Goal: Task Accomplishment & Management: Use online tool/utility

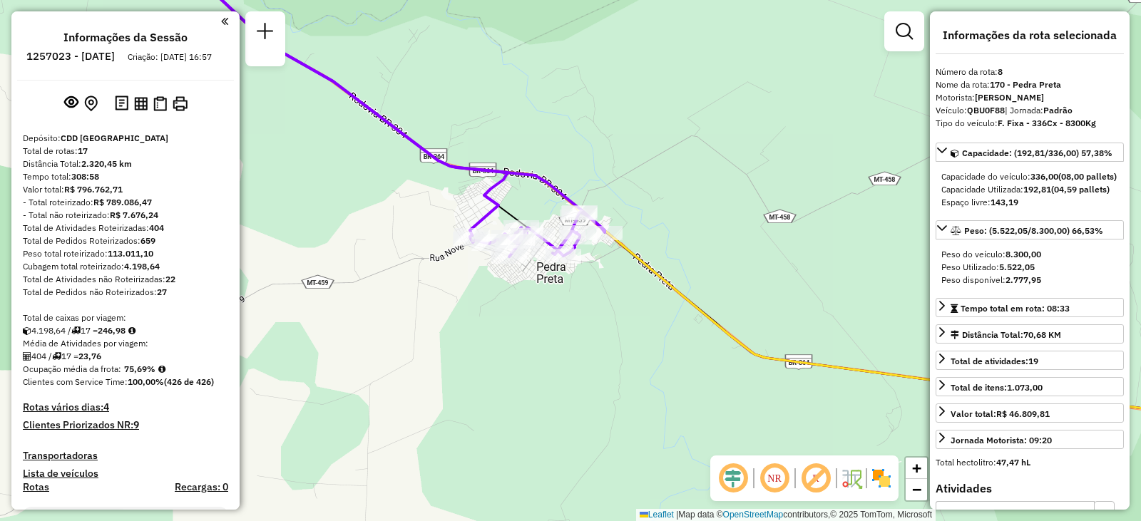
select select "**********"
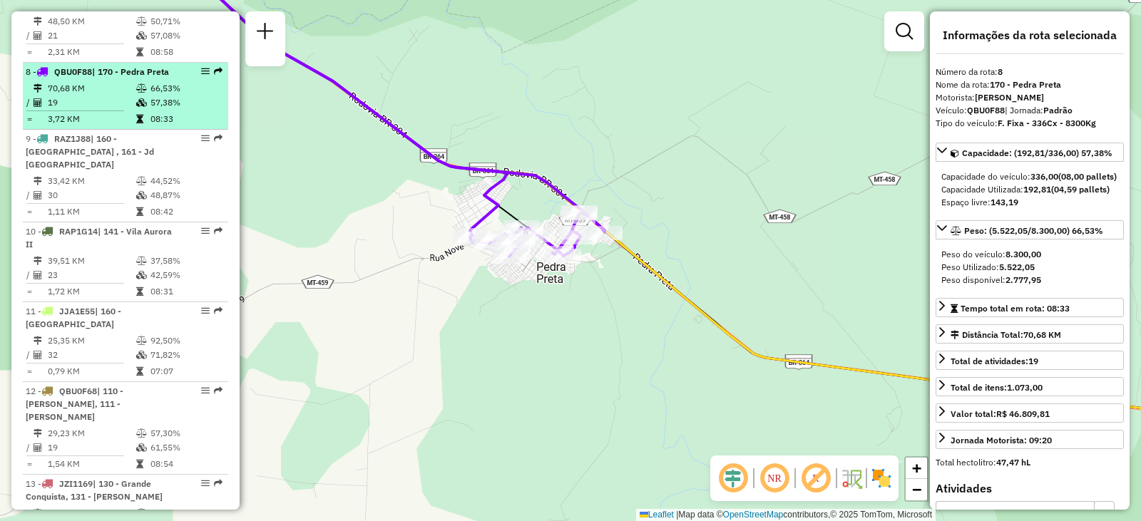
drag, startPoint x: 115, startPoint y: 31, endPoint x: 138, endPoint y: 31, distance: 23.5
click at [115, 81] on td "70,68 KM" at bounding box center [91, 88] width 88 height 14
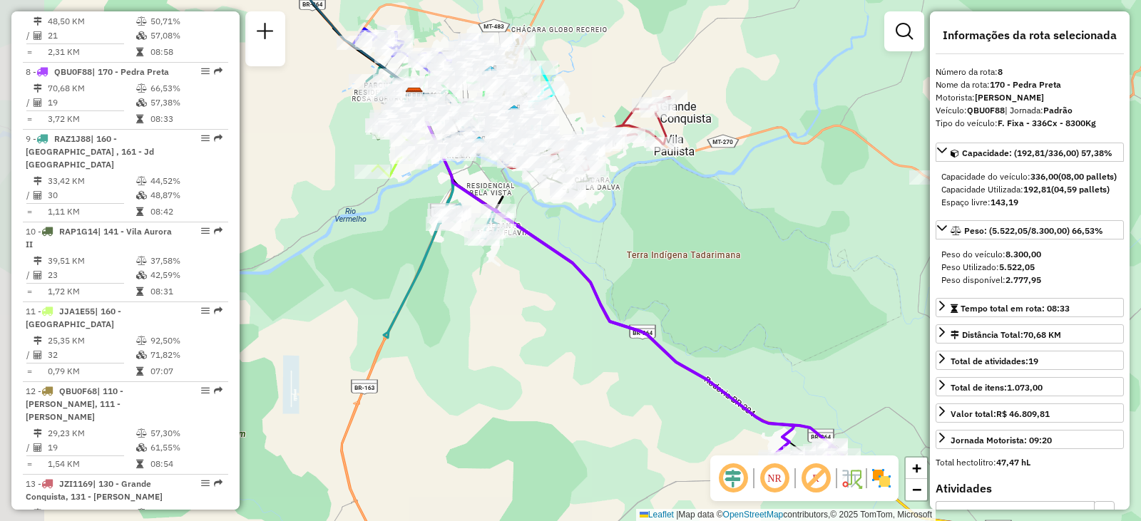
drag, startPoint x: 506, startPoint y: 244, endPoint x: 564, endPoint y: 264, distance: 61.8
click at [564, 264] on icon at bounding box center [669, 339] width 348 height 258
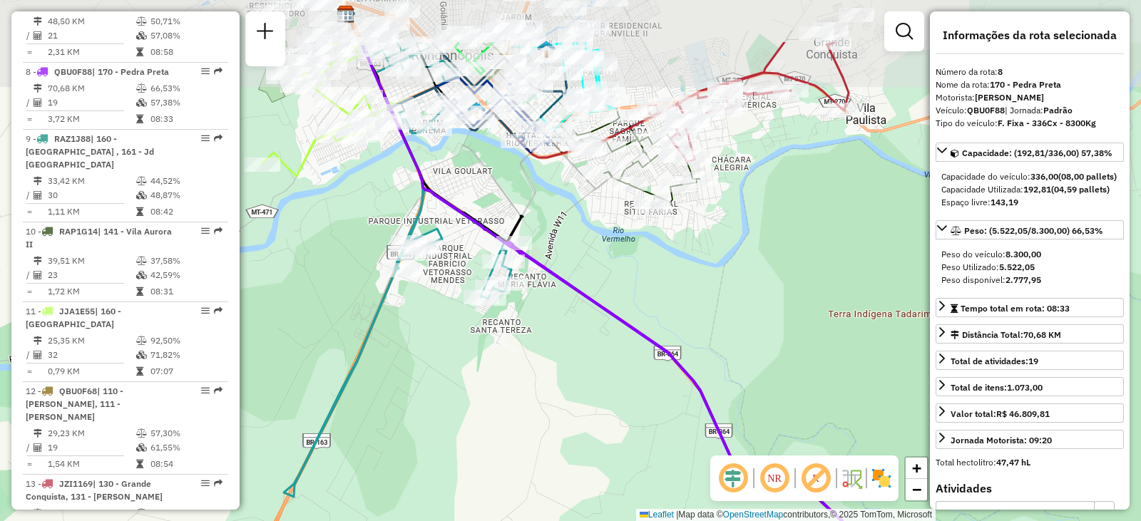
drag, startPoint x: 499, startPoint y: 225, endPoint x: 567, endPoint y: 295, distance: 97.4
click at [567, 295] on div "Janela de atendimento Grade de atendimento Capacidade Transportadoras Veículos …" at bounding box center [570, 260] width 1141 height 521
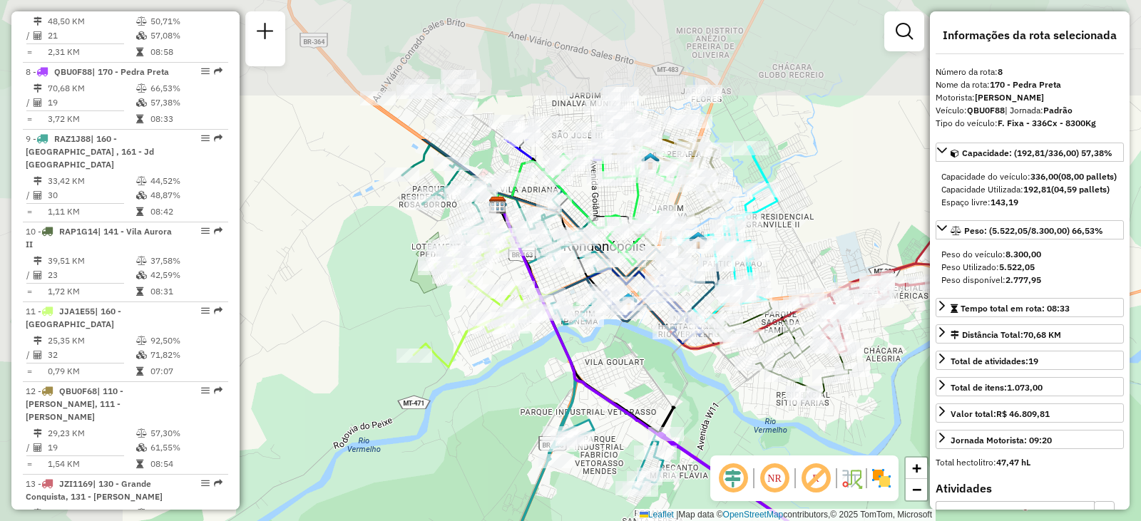
drag, startPoint x: 494, startPoint y: 230, endPoint x: 586, endPoint y: 346, distance: 148.7
click at [586, 346] on div "Janela de atendimento Grade de atendimento Capacidade Transportadoras Veículos …" at bounding box center [570, 260] width 1141 height 521
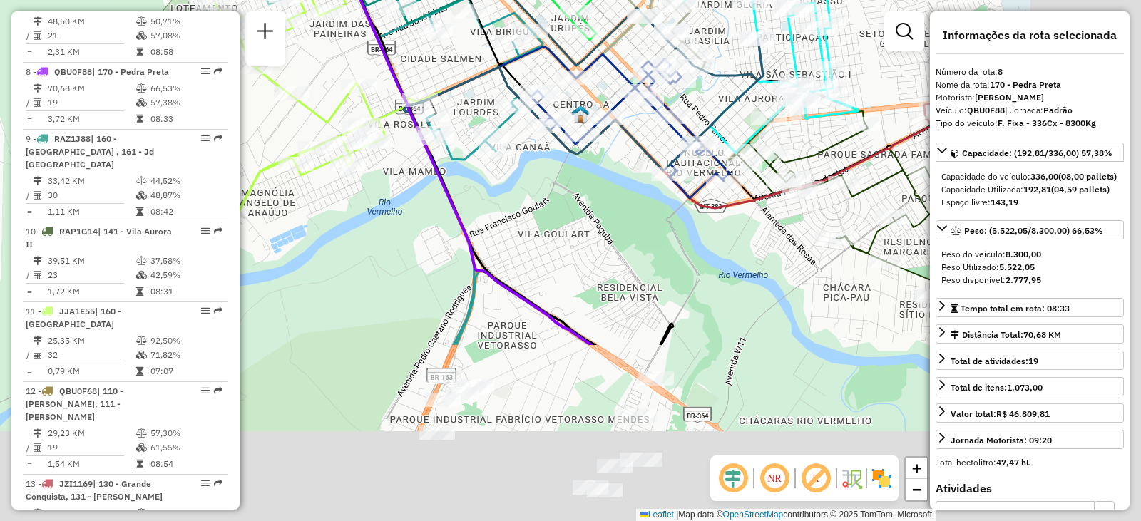
drag, startPoint x: 686, startPoint y: 378, endPoint x: 499, endPoint y: 106, distance: 329.8
click at [495, 97] on div "Rota 15 - Placa JBW3D10 00710940 - [PERSON_NAME] de atendimento Grade de atendi…" at bounding box center [570, 260] width 1141 height 521
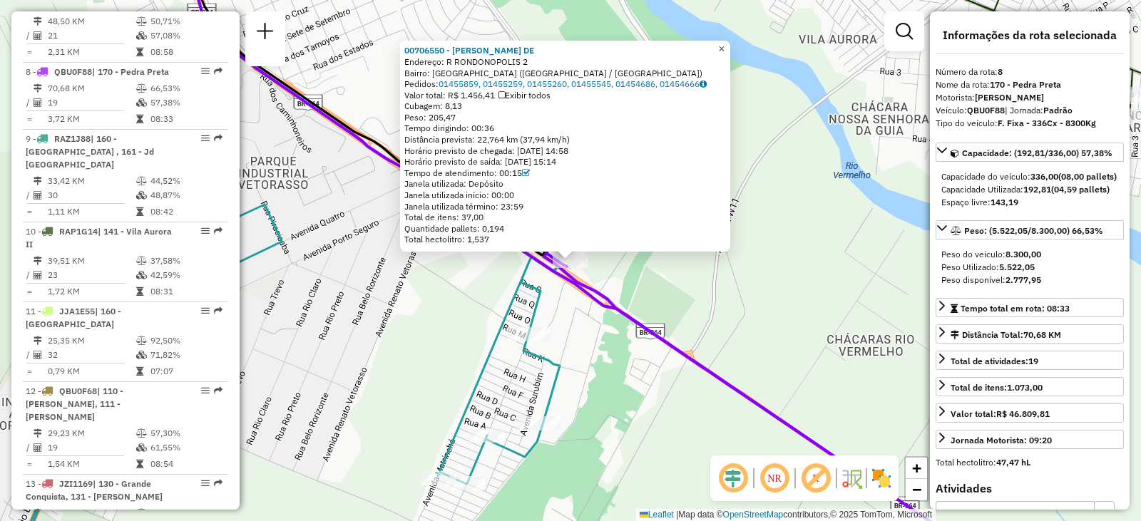
click at [725, 44] on span "×" at bounding box center [721, 49] width 6 height 12
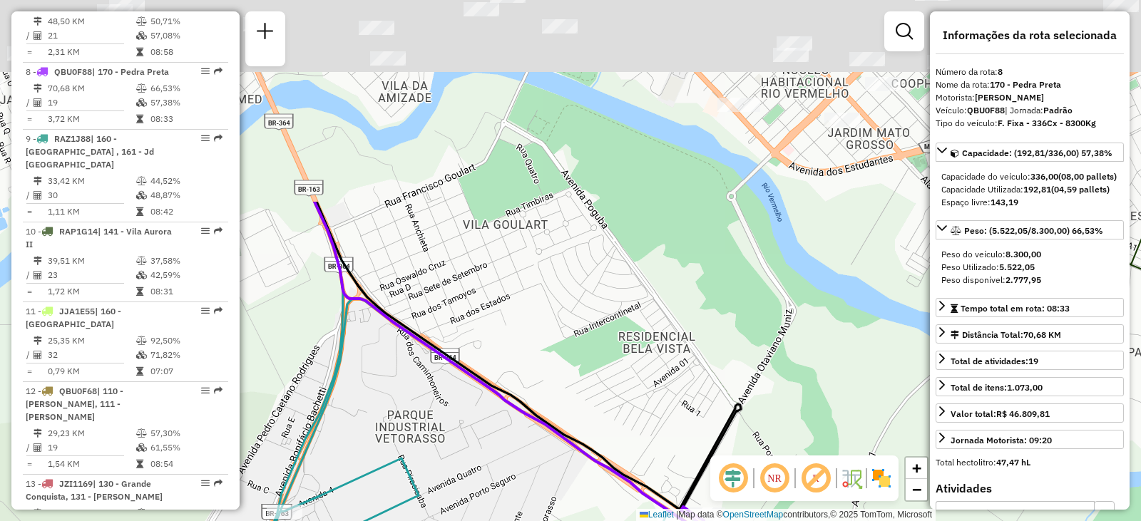
drag, startPoint x: 651, startPoint y: 297, endPoint x: 687, endPoint y: 267, distance: 47.6
click at [758, 469] on hb-router-mapa "Informações da Sessão 1257023 - [DATE] Criação: [DATE] 16:57 Depósito: CDD [GEO…" at bounding box center [570, 260] width 1141 height 521
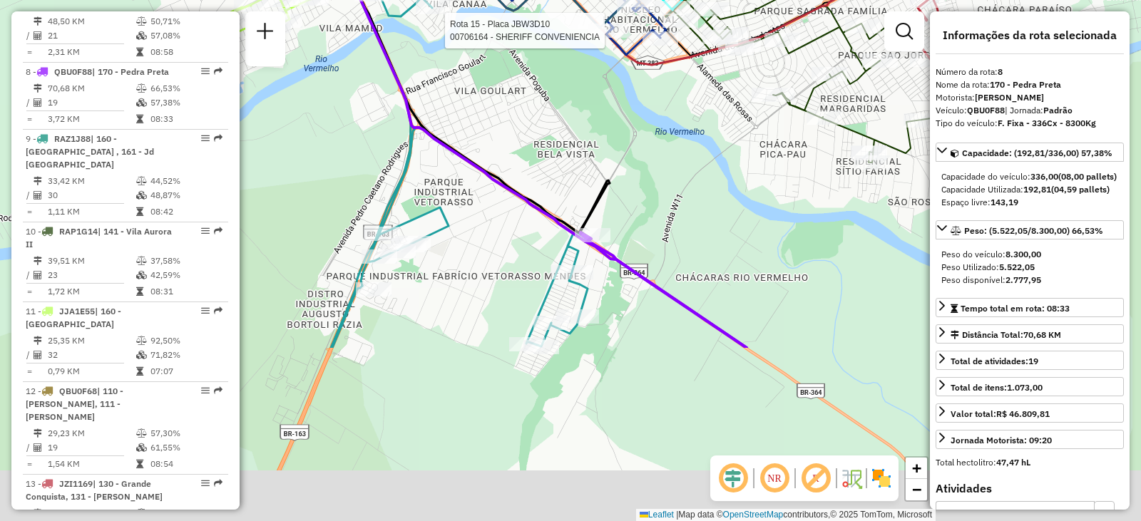
drag, startPoint x: 736, startPoint y: 287, endPoint x: 710, endPoint y: 46, distance: 242.5
click at [710, 44] on div "Rota 15 - Placa JBW3D10 00706164 - SHERIFF CONVENIENCIA Rota 15 - Placa JBW3D10…" at bounding box center [570, 260] width 1141 height 521
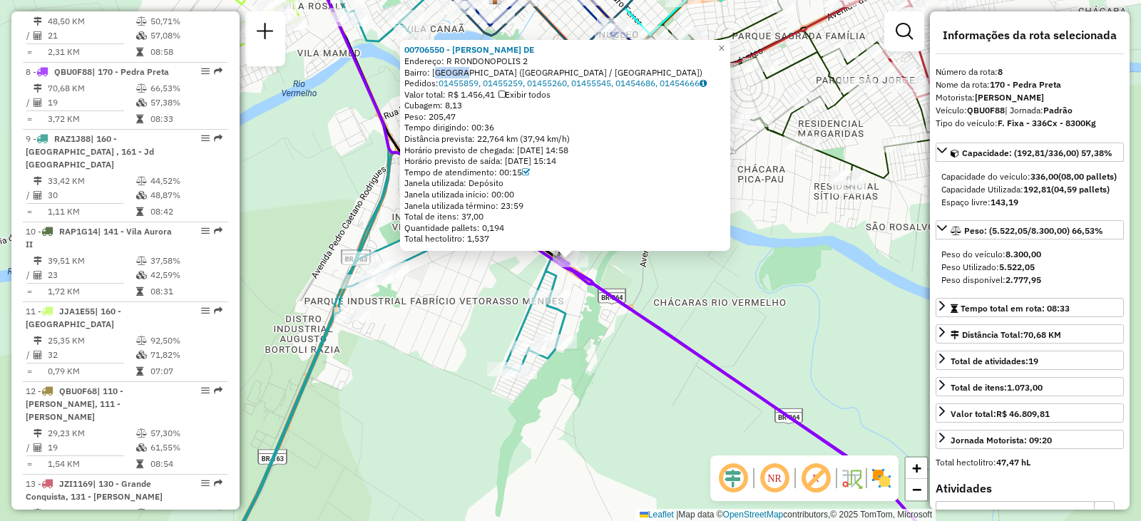
drag, startPoint x: 439, startPoint y: 73, endPoint x: 460, endPoint y: 72, distance: 21.4
click at [460, 72] on div "Bairro: [GEOGRAPHIC_DATA] ([GEOGRAPHIC_DATA] / [GEOGRAPHIC_DATA])" at bounding box center [565, 72] width 322 height 11
drag, startPoint x: 633, startPoint y: 246, endPoint x: 666, endPoint y: 260, distance: 34.8
click at [636, 249] on div "00706550 - [PERSON_NAME] SOATES DE Endereço: [GEOGRAPHIC_DATA] 2 Bairro: [GEOGR…" at bounding box center [565, 145] width 330 height 211
click at [679, 269] on div "00706550 - [PERSON_NAME] SOATES DE Endereço: [GEOGRAPHIC_DATA] 2 Bairro: [GEOGR…" at bounding box center [570, 260] width 1141 height 521
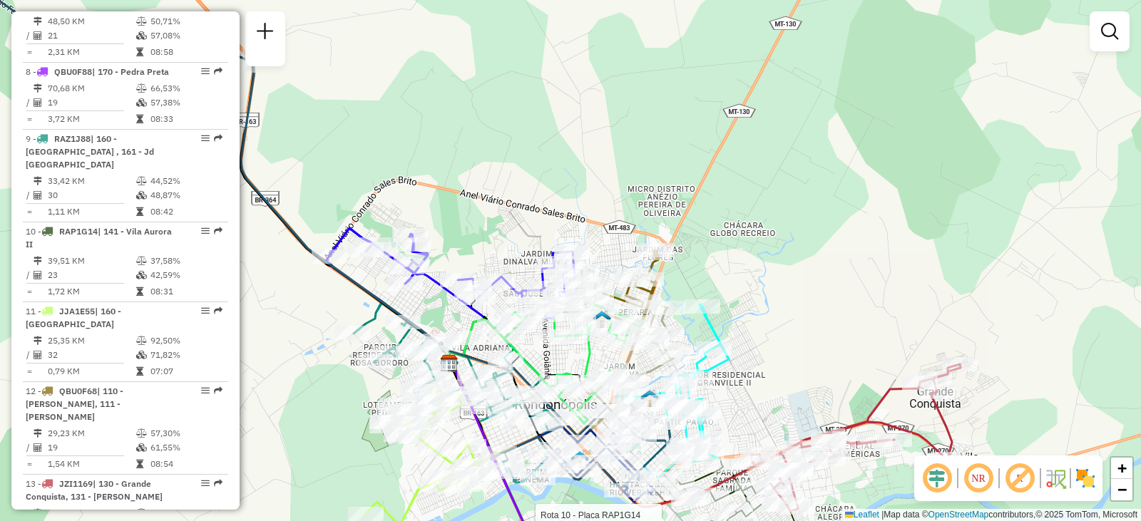
drag, startPoint x: 721, startPoint y: 198, endPoint x: 726, endPoint y: 250, distance: 51.6
click at [726, 250] on div "Rota 10 - Placa RAP1G14 00708584 - HERMES MATEUS VENTUR Janela de atendimento G…" at bounding box center [570, 260] width 1141 height 521
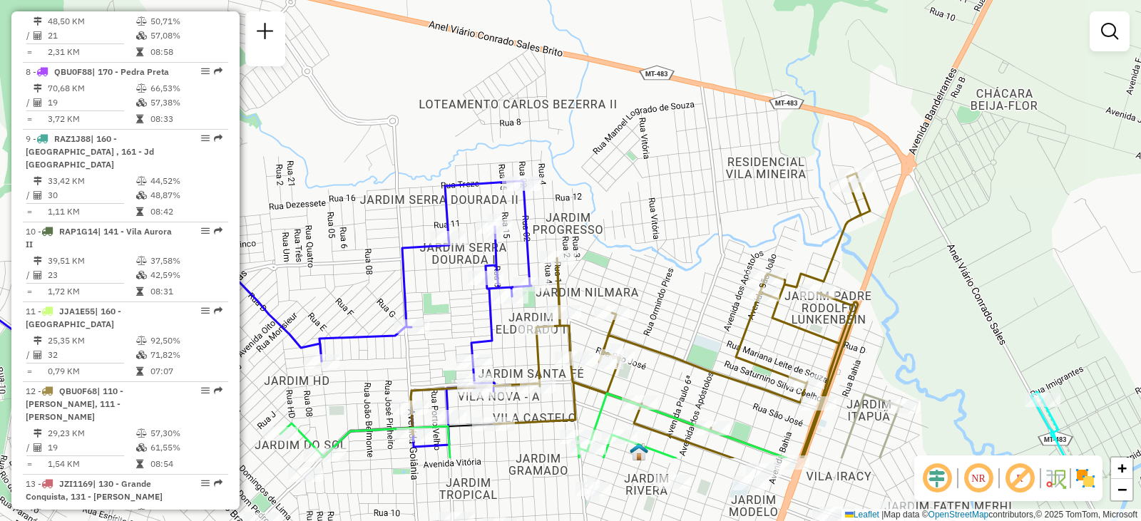
drag, startPoint x: 610, startPoint y: 270, endPoint x: 686, endPoint y: 162, distance: 132.2
click at [686, 162] on div "Rota 10 - Placa RAP1G14 00708584 - HERMES MATEUS VENTUR Janela de atendimento G…" at bounding box center [570, 260] width 1141 height 521
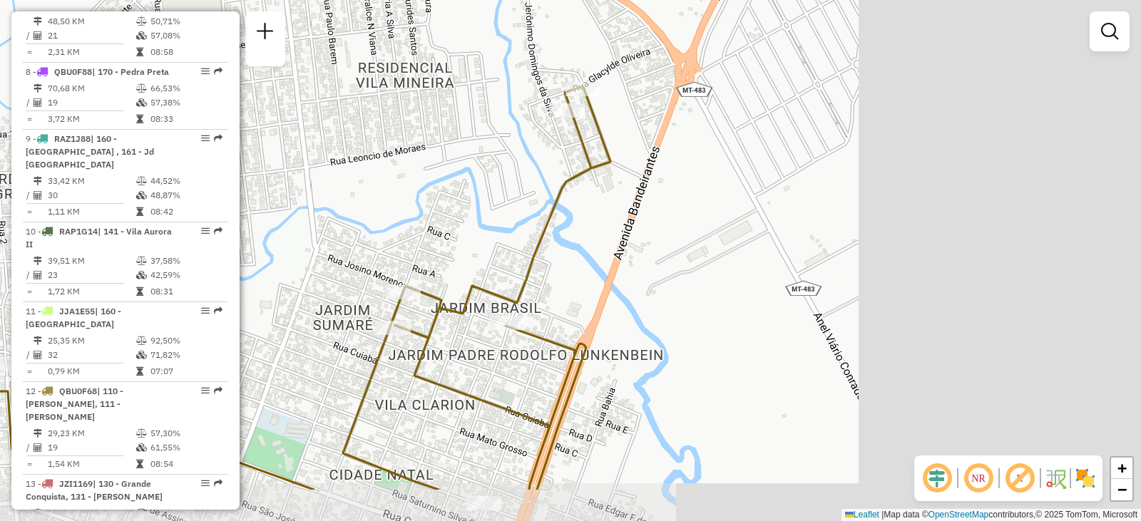
drag, startPoint x: 825, startPoint y: 184, endPoint x: 382, endPoint y: 98, distance: 451.3
click at [379, 98] on div "Rota 10 - Placa RAP1G14 00708584 - HERMES MATEUS VENTUR Janela de atendimento G…" at bounding box center [570, 260] width 1141 height 521
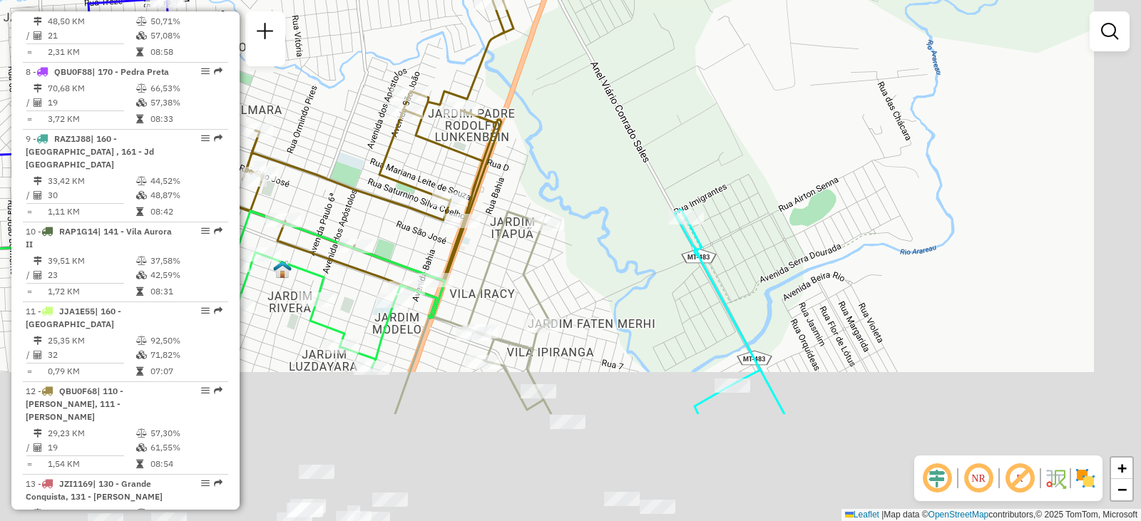
drag, startPoint x: 696, startPoint y: 236, endPoint x: 649, endPoint y: 133, distance: 113.0
click at [649, 133] on div "Rota 10 - Placa RAP1G14 00708584 - HERMES MATEUS VENTUR Janela de atendimento G…" at bounding box center [570, 260] width 1141 height 521
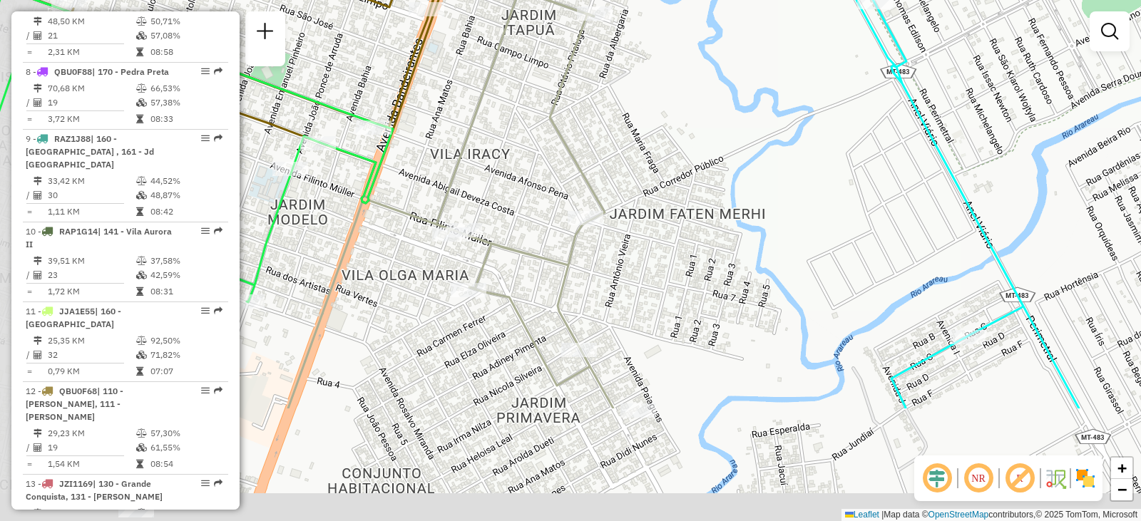
drag, startPoint x: 643, startPoint y: 235, endPoint x: 705, endPoint y: 92, distance: 156.0
click at [705, 88] on div "Rota 10 - Placa RAP1G14 00708584 - HERMES MATEUS VENTUR Janela de atendimento G…" at bounding box center [570, 260] width 1141 height 521
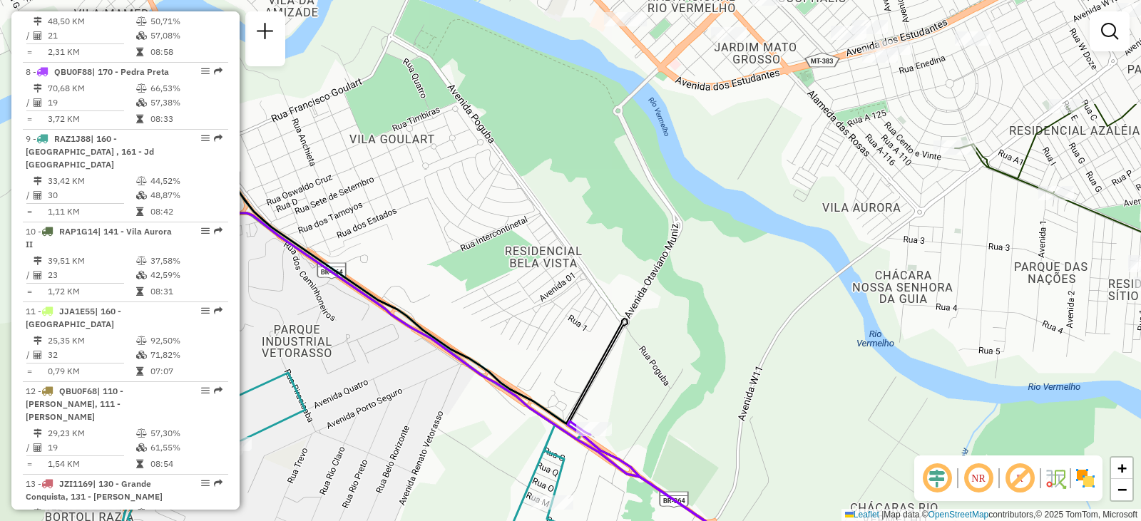
drag, startPoint x: 624, startPoint y: 342, endPoint x: 632, endPoint y: 370, distance: 28.9
click at [632, 370] on div "Janela de atendimento Grade de atendimento Capacidade Transportadoras Veículos …" at bounding box center [570, 260] width 1141 height 521
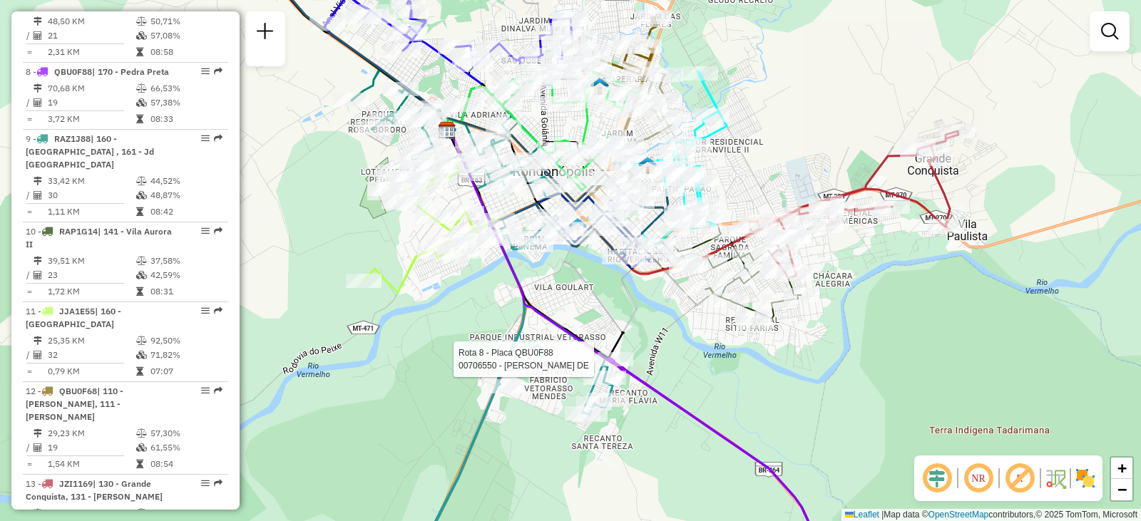
select select "**********"
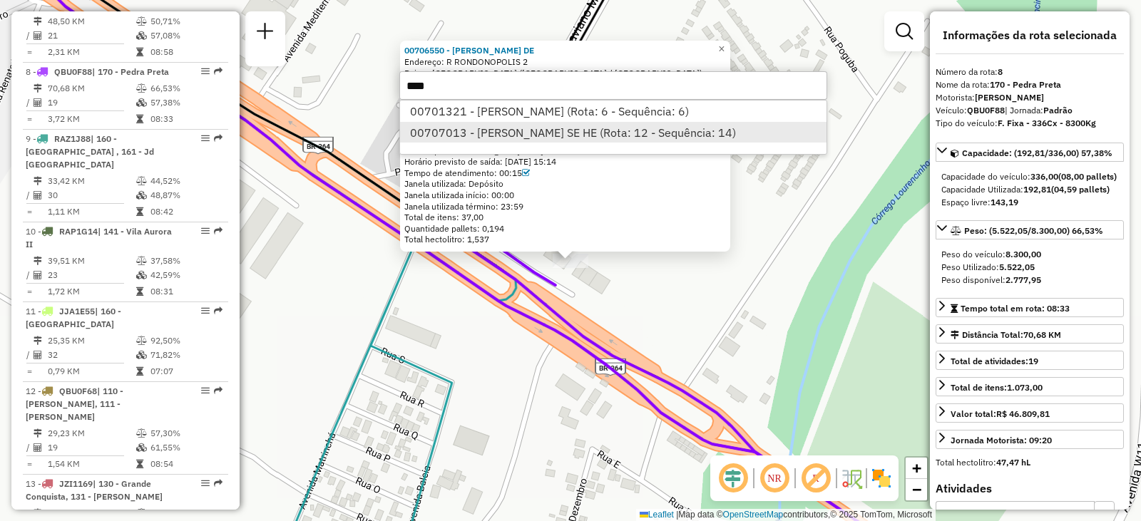
type input "****"
click at [545, 139] on li "00707013 - [PERSON_NAME] SE HE (Rota: 12 - Sequência: 14)" at bounding box center [613, 132] width 427 height 21
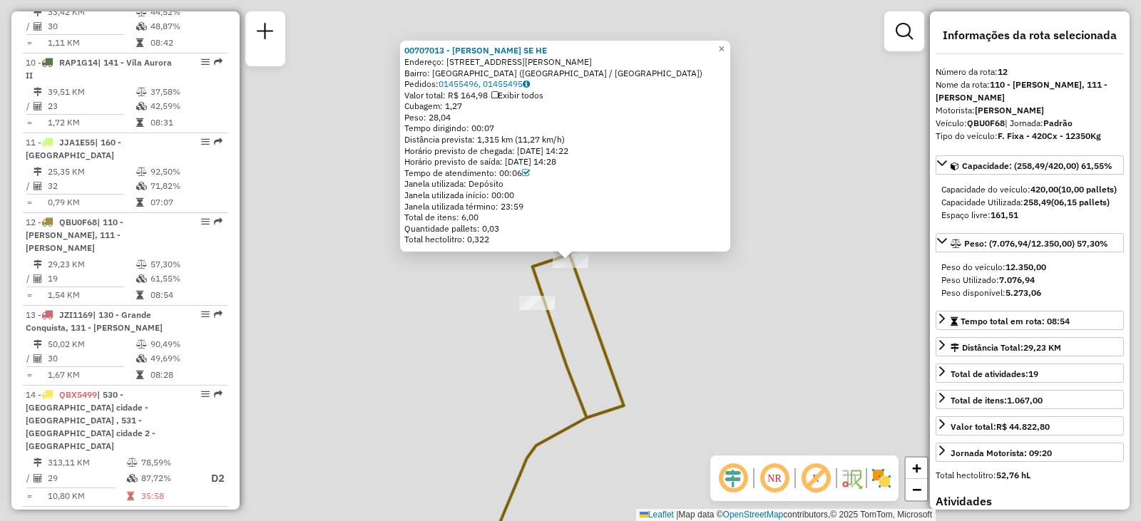
scroll to position [1405, 0]
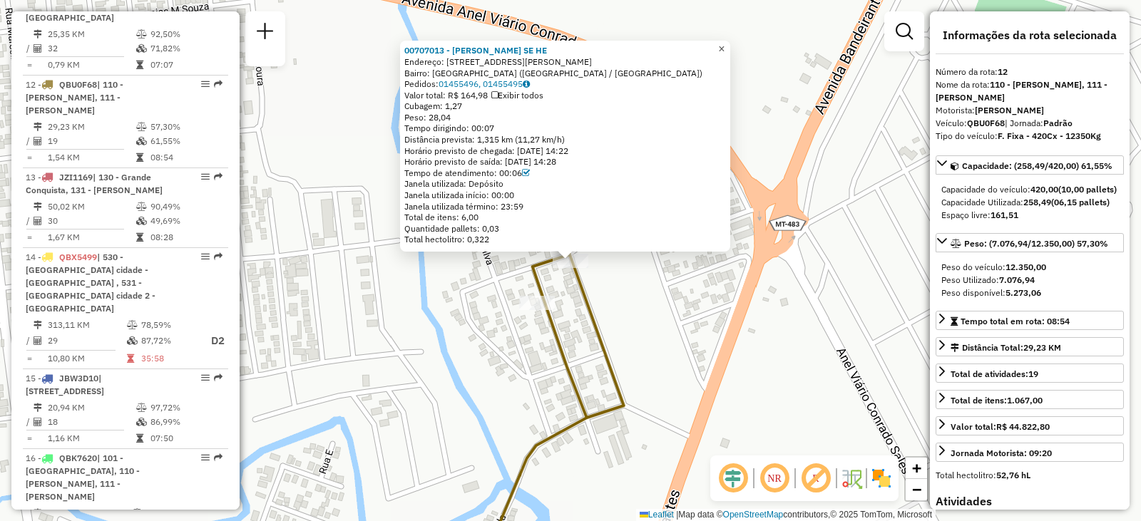
click at [725, 44] on span "×" at bounding box center [721, 49] width 6 height 12
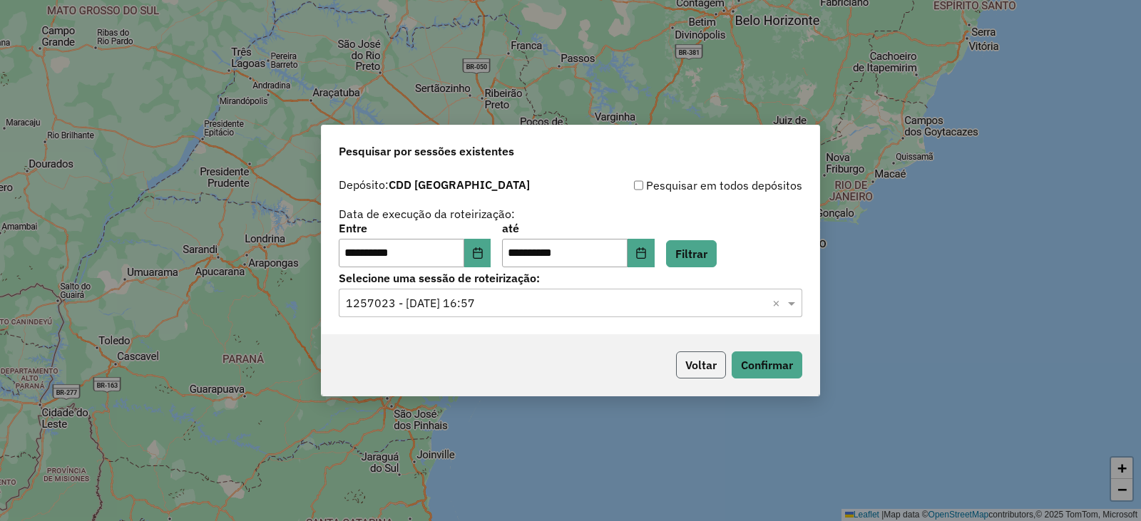
click at [706, 357] on button "Voltar" at bounding box center [701, 365] width 50 height 27
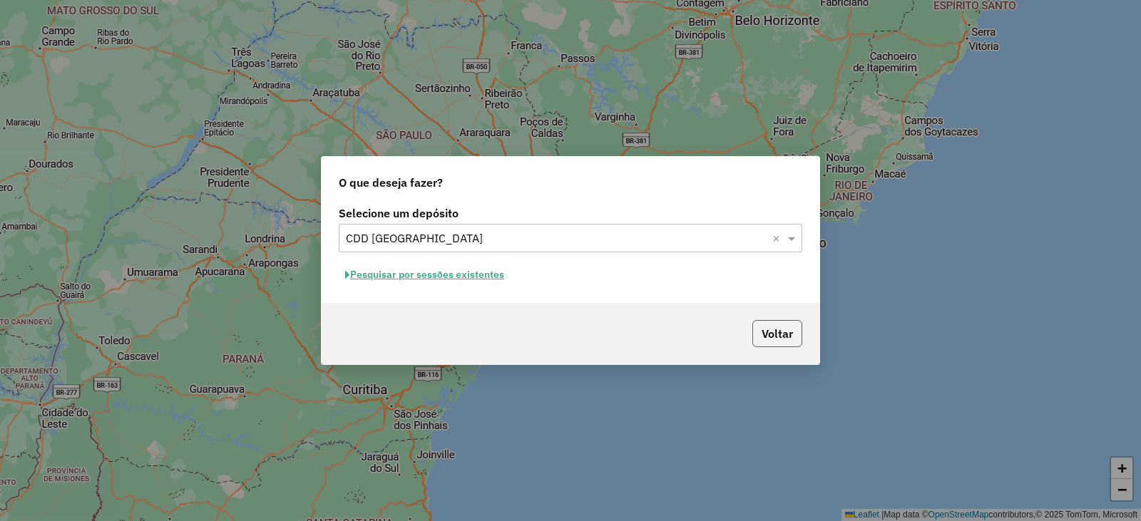
click at [778, 333] on button "Voltar" at bounding box center [778, 333] width 50 height 27
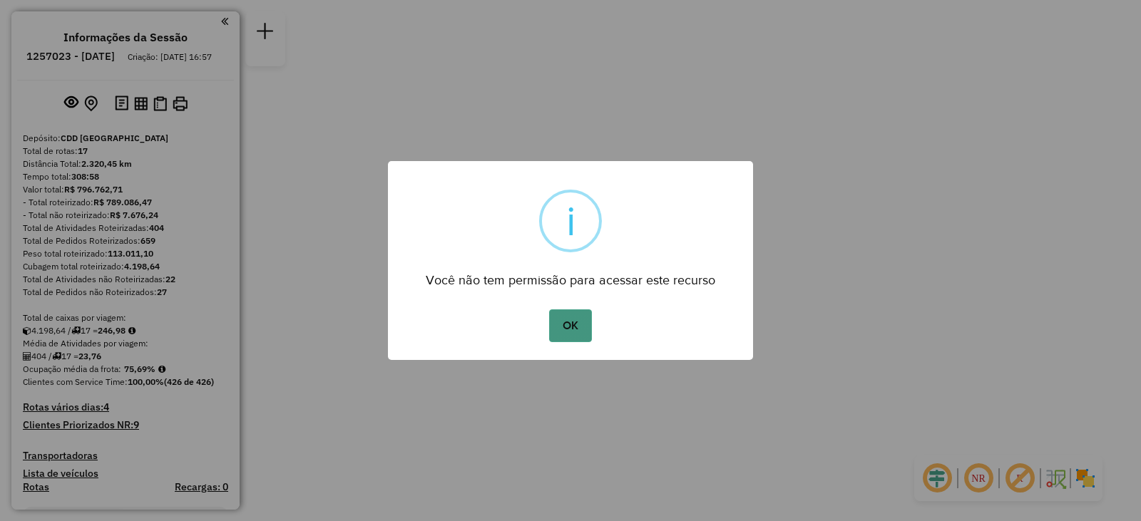
click at [583, 326] on button "OK" at bounding box center [570, 326] width 42 height 33
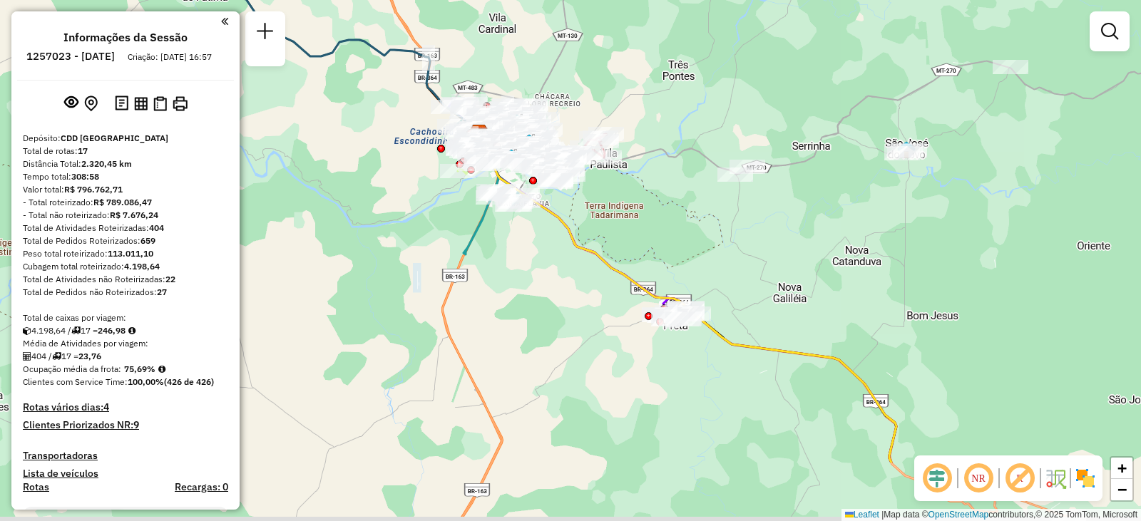
drag, startPoint x: 733, startPoint y: 379, endPoint x: 700, endPoint y: 282, distance: 101.7
click at [700, 282] on div "Janela de atendimento Grade de atendimento Capacidade Transportadoras Veículos …" at bounding box center [570, 260] width 1141 height 521
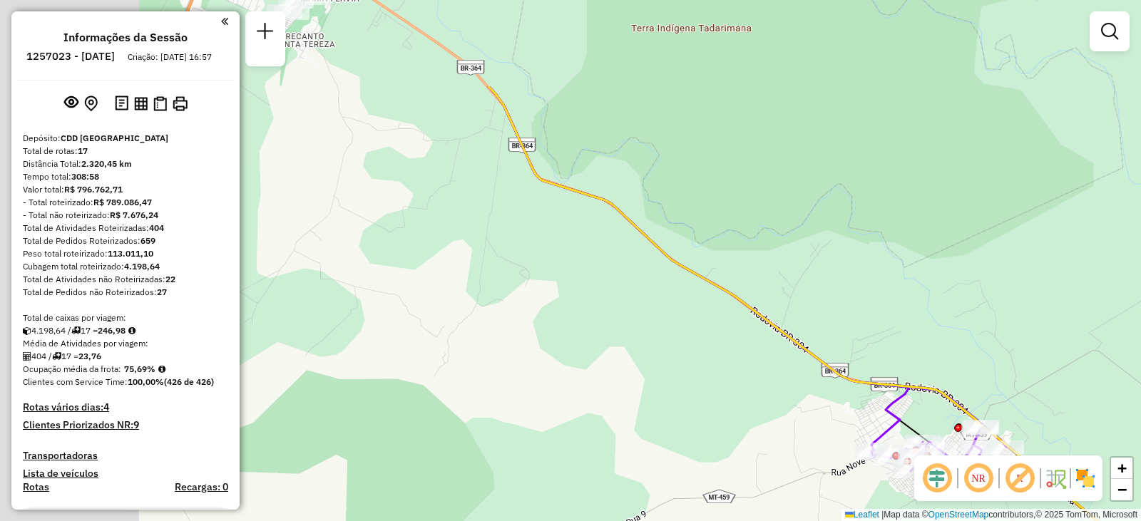
drag, startPoint x: 621, startPoint y: 169, endPoint x: 877, endPoint y: 304, distance: 288.8
click at [882, 310] on div "Janela de atendimento Grade de atendimento Capacidade Transportadoras Veículos …" at bounding box center [570, 260] width 1141 height 521
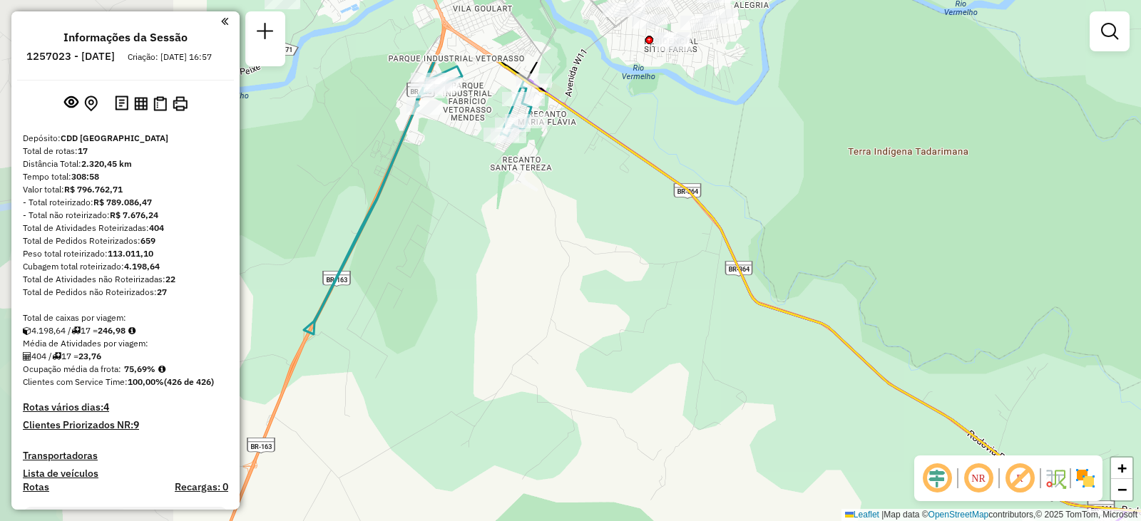
drag, startPoint x: 705, startPoint y: 213, endPoint x: 867, endPoint y: 310, distance: 187.8
click at [867, 310] on div "Janela de atendimento Grade de atendimento Capacidade Transportadoras Veículos …" at bounding box center [570, 260] width 1141 height 521
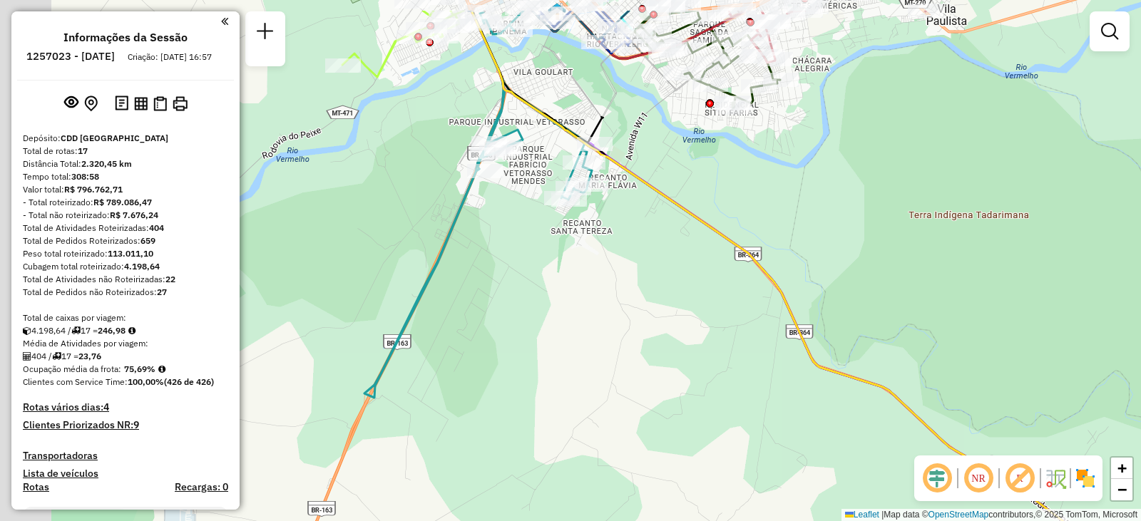
drag, startPoint x: 628, startPoint y: 136, endPoint x: 723, endPoint y: 251, distance: 149.1
click at [723, 251] on div "Janela de atendimento Grade de atendimento Capacidade Transportadoras Veículos …" at bounding box center [570, 260] width 1141 height 521
